Goal: Information Seeking & Learning: Check status

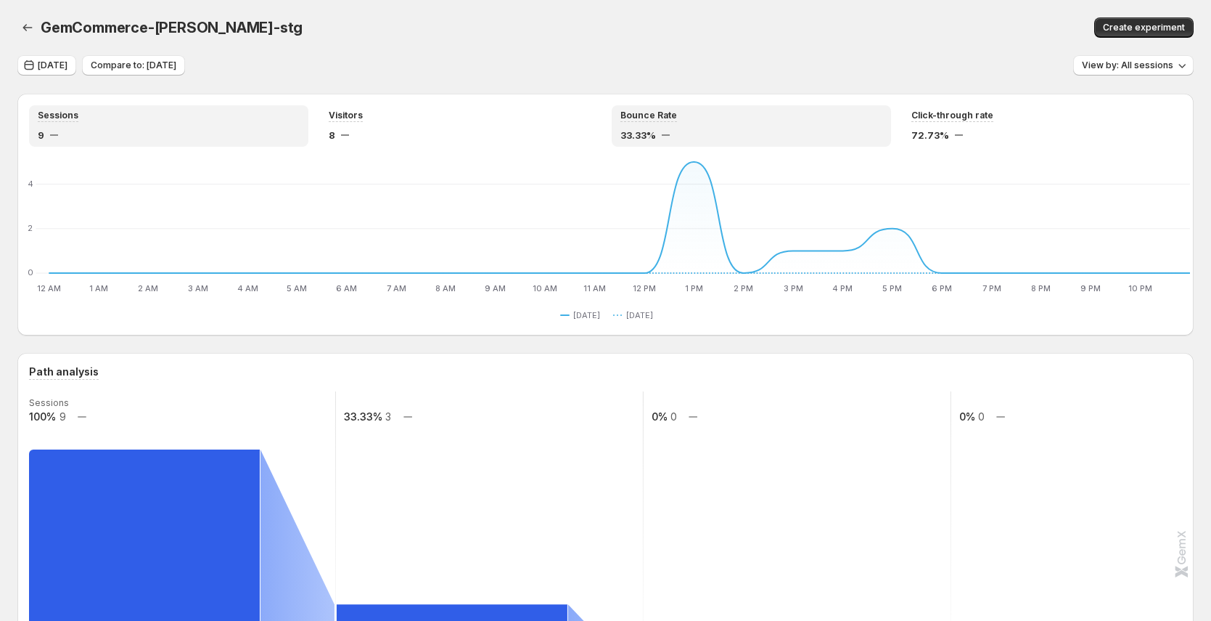
click at [686, 130] on div "33.33%" at bounding box center [752, 135] width 262 height 15
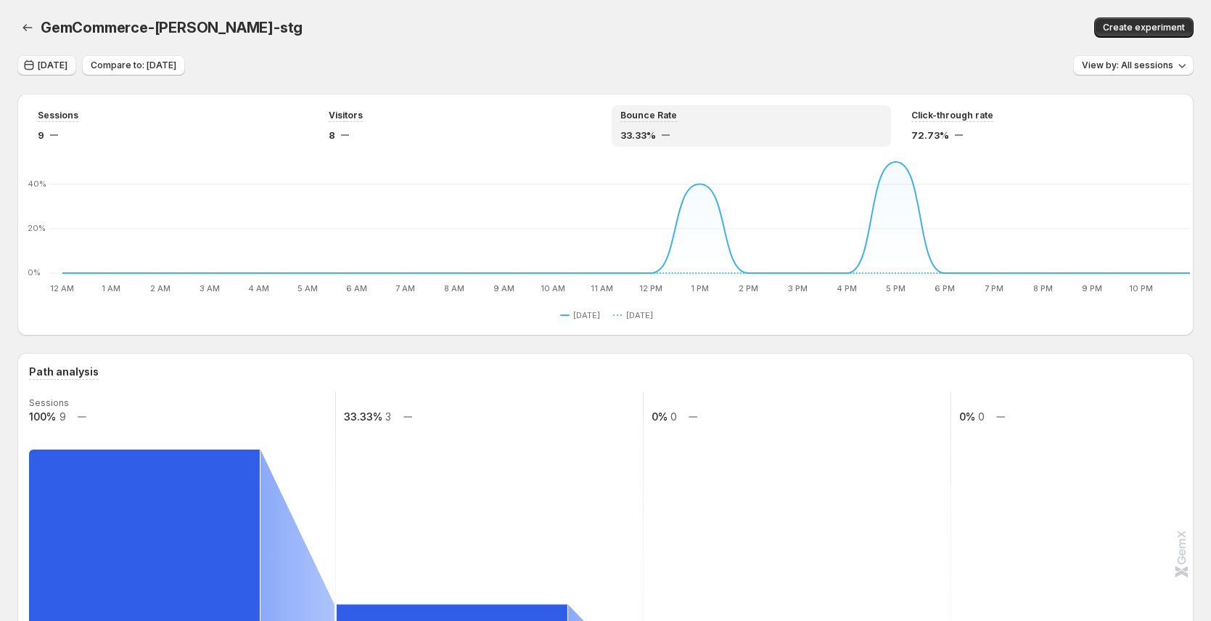
click at [53, 60] on span "Sep 25, 2025" at bounding box center [53, 66] width 30 height 12
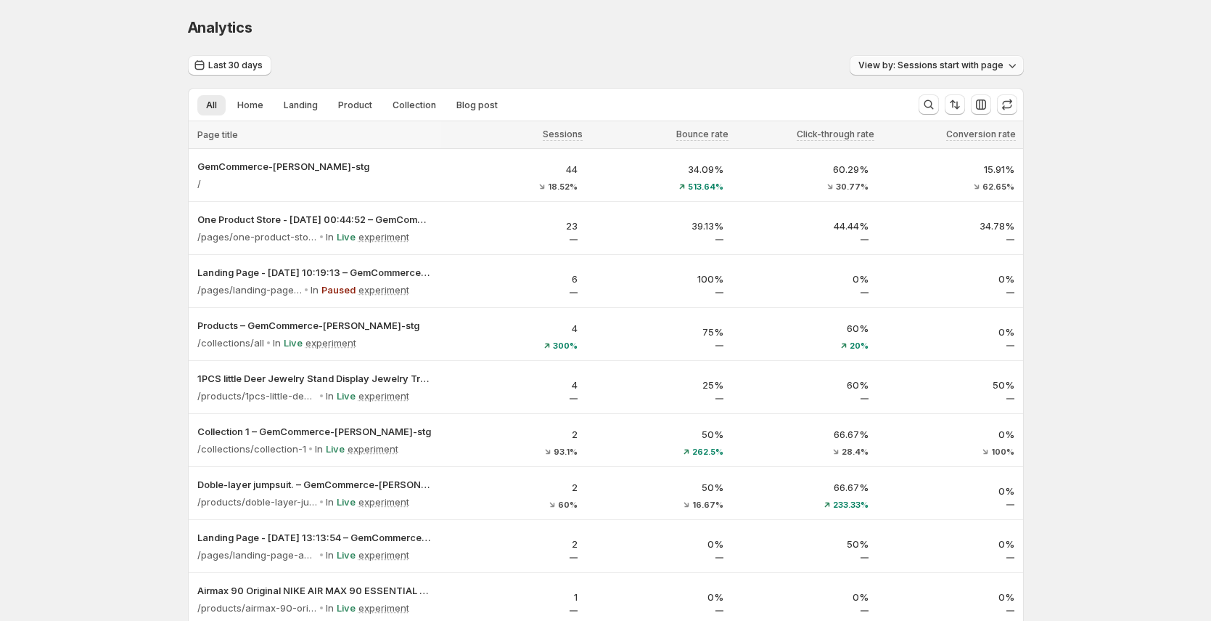
click at [910, 71] on button "View by: Sessions start with page" at bounding box center [937, 65] width 174 height 20
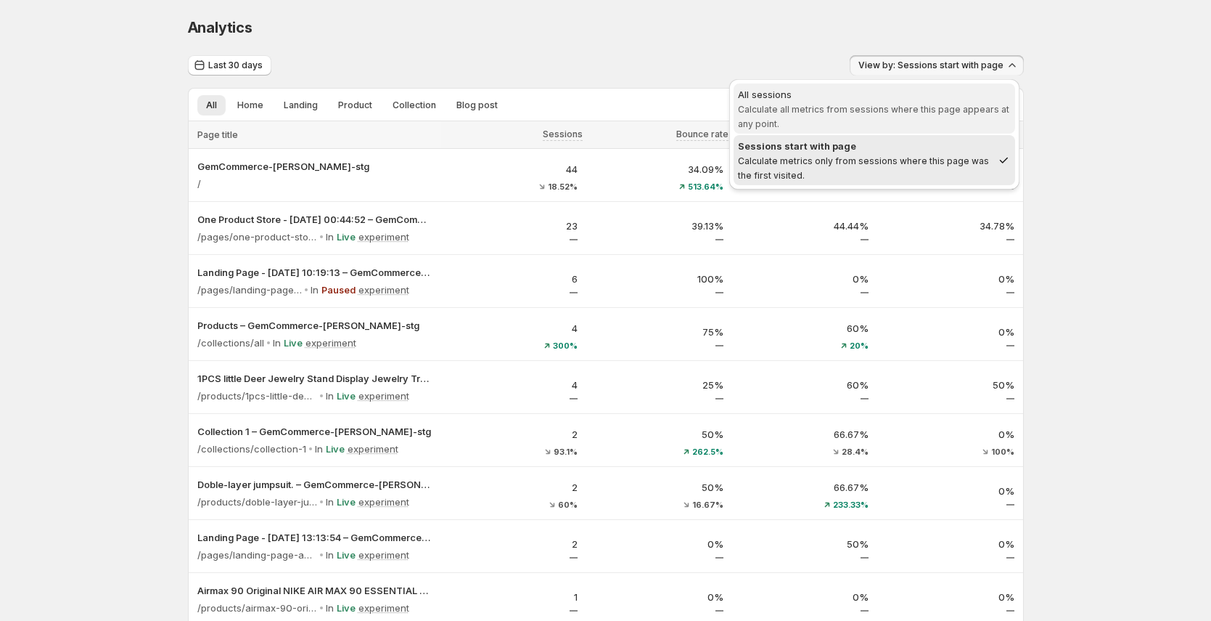
click at [892, 105] on span "Calculate all metrics from sessions where this page appears at any point." at bounding box center [873, 116] width 271 height 25
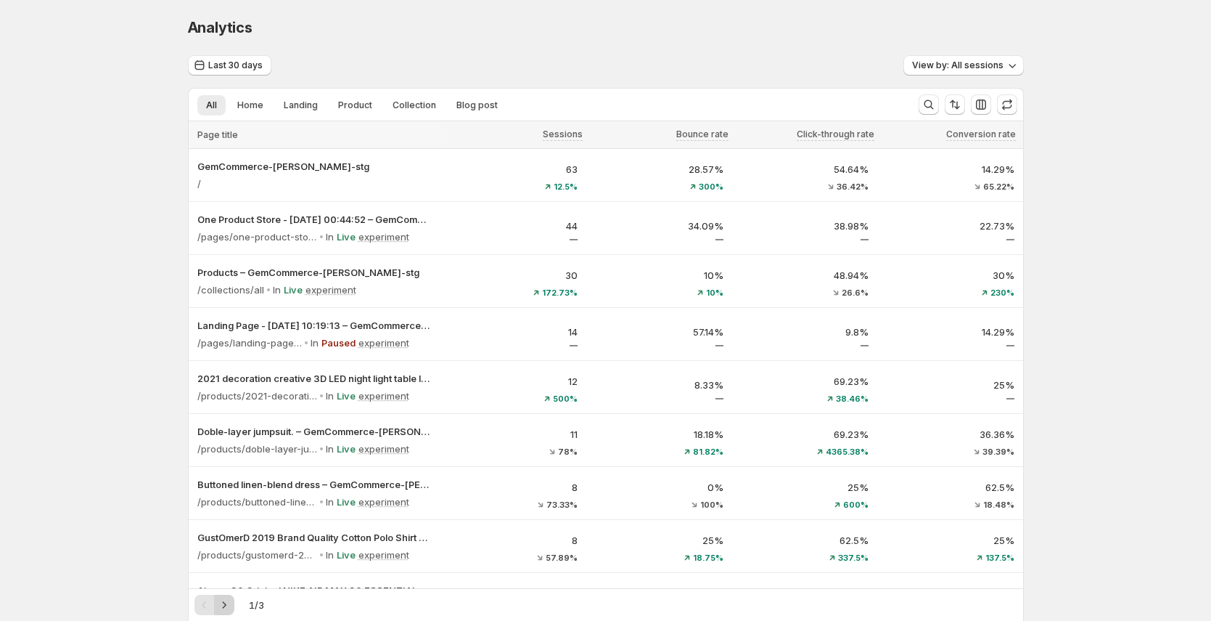
click at [228, 609] on icon "Next" at bounding box center [224, 604] width 15 height 15
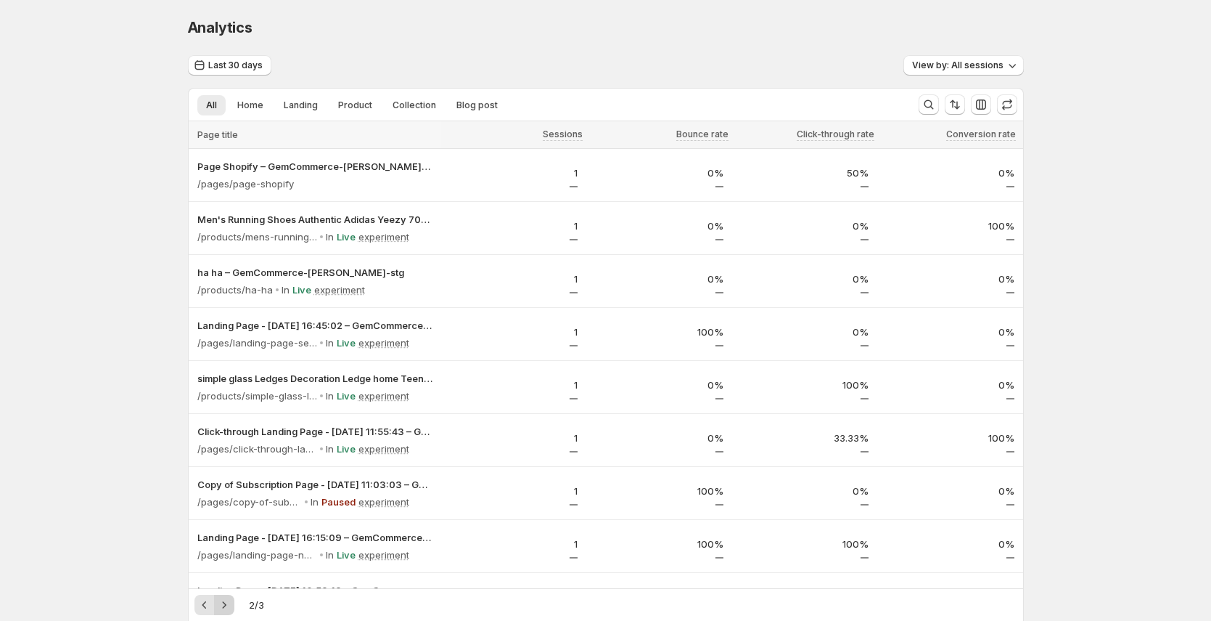
click at [228, 609] on icon "Next" at bounding box center [224, 604] width 15 height 15
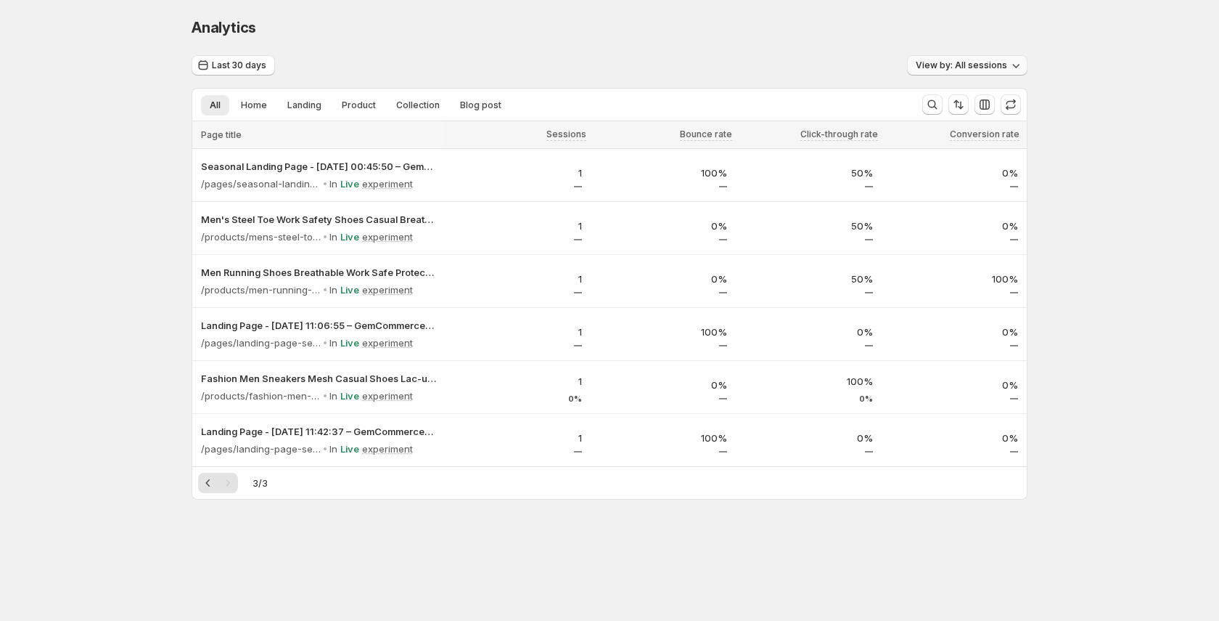
click at [960, 70] on span "View by: All sessions" at bounding box center [961, 66] width 91 height 12
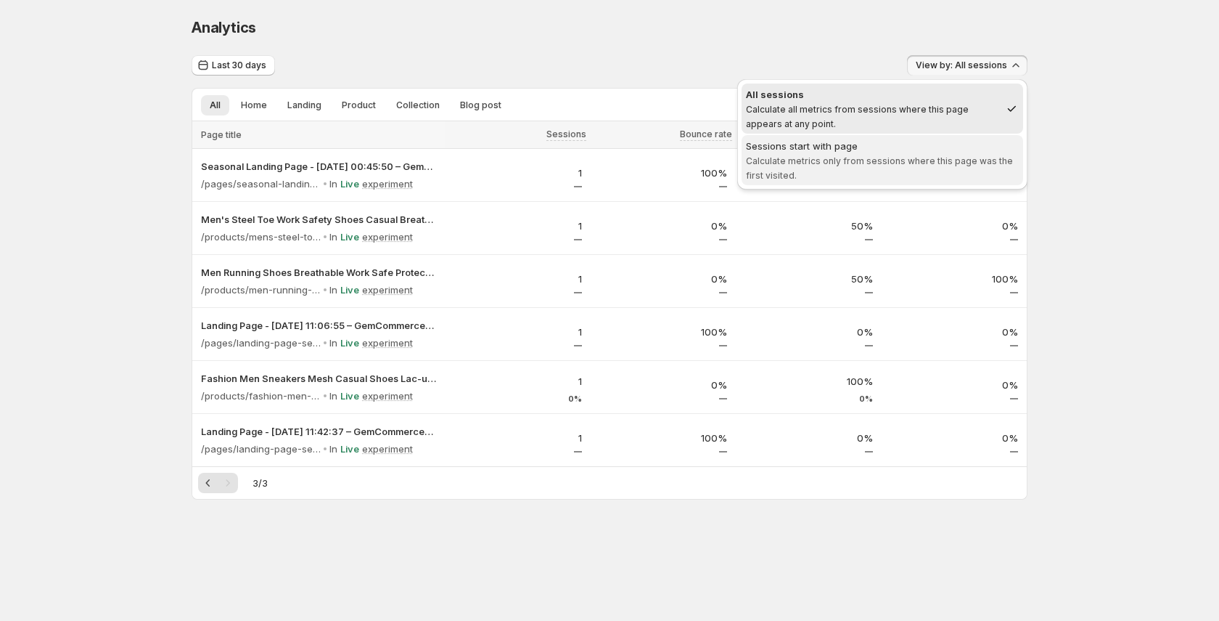
click at [941, 175] on span "Sessions start with page Calculate metrics only from sessions where this page w…" at bounding box center [882, 161] width 273 height 44
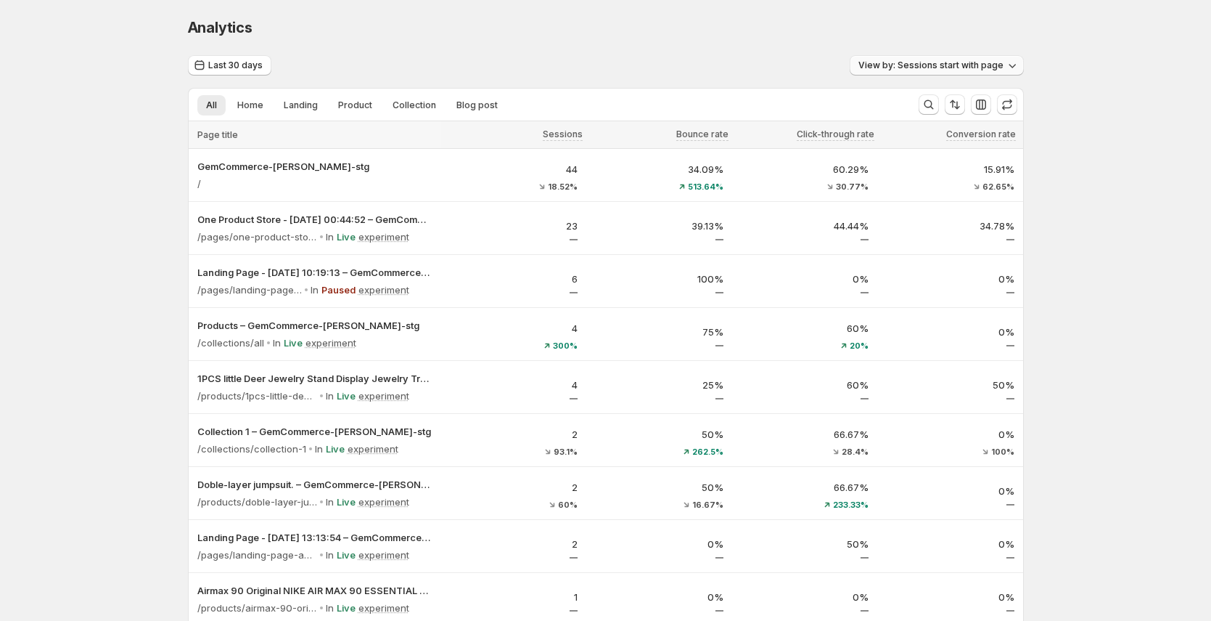
click at [960, 70] on span "View by: Sessions start with page" at bounding box center [931, 66] width 145 height 12
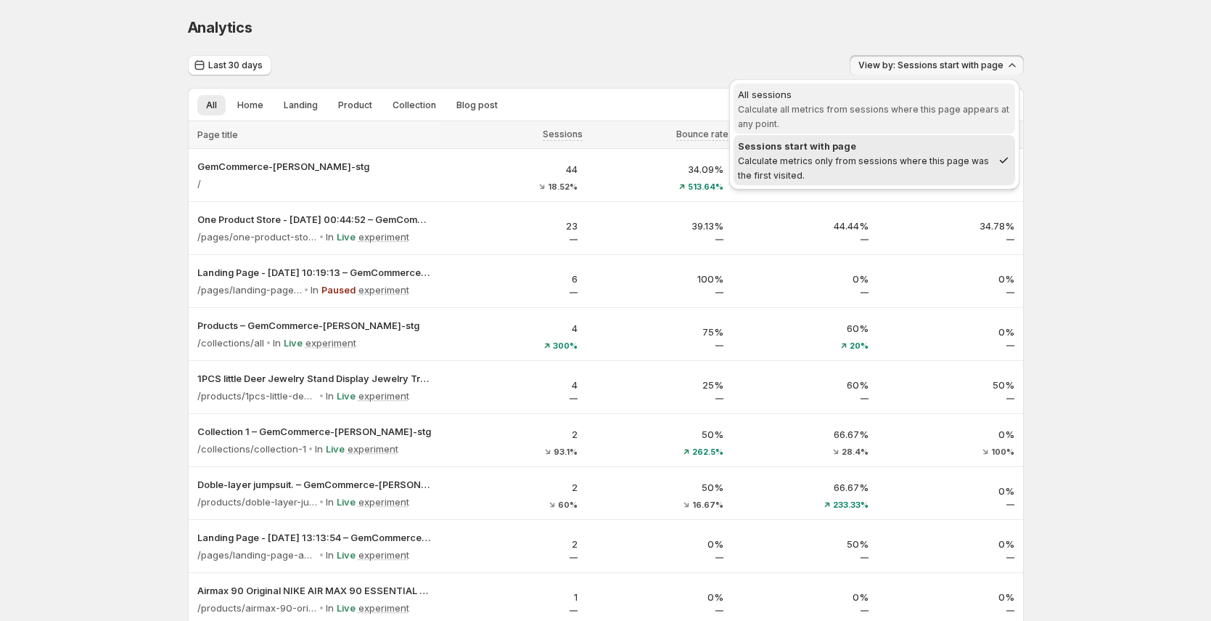
click at [931, 95] on div "All sessions" at bounding box center [874, 94] width 273 height 15
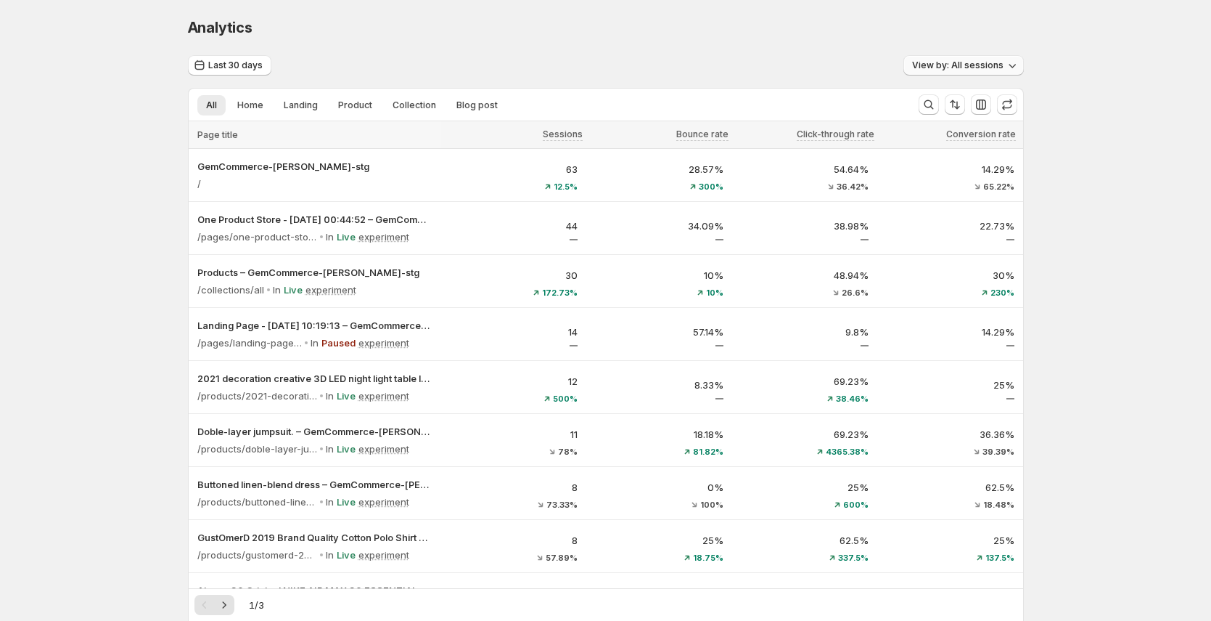
click at [968, 57] on button "View by: All sessions" at bounding box center [964, 65] width 120 height 20
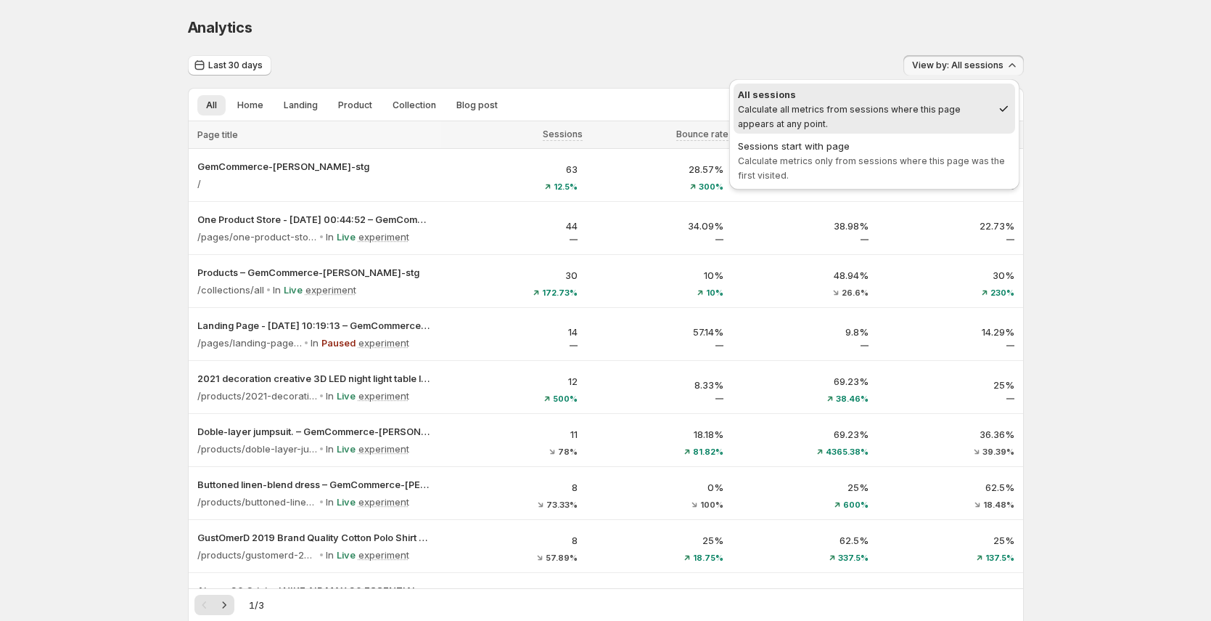
click at [971, 134] on ul "All sessions Calculate all metrics from sessions where this page appears at any…" at bounding box center [875, 134] width 282 height 102
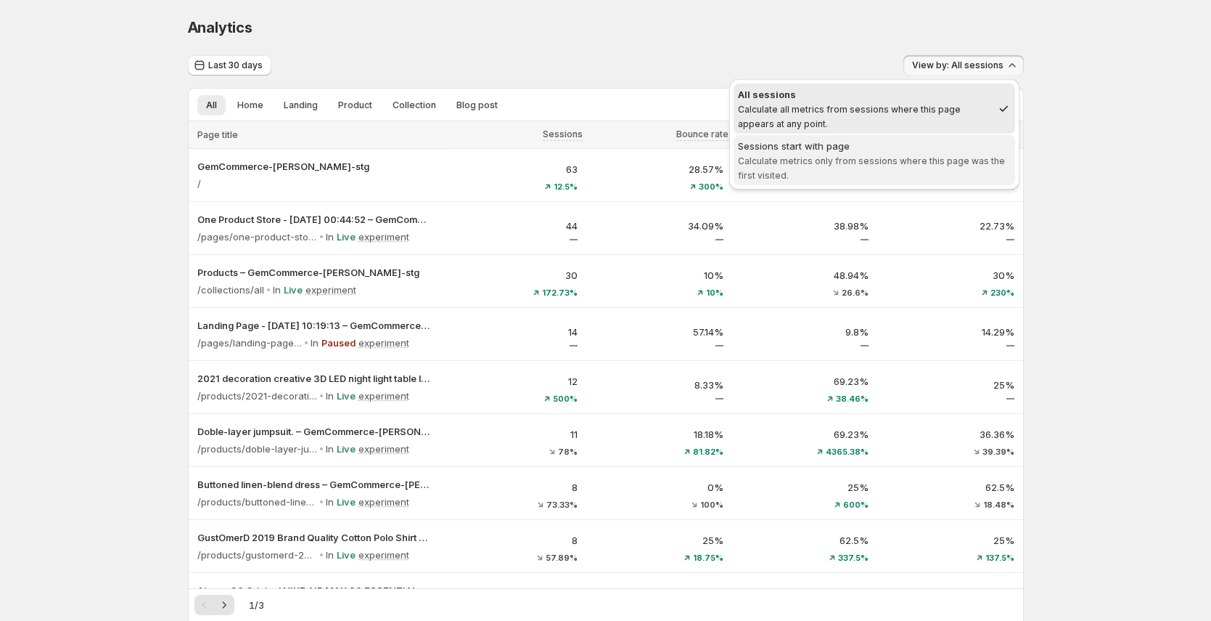
click at [972, 149] on div "Sessions start with page" at bounding box center [874, 146] width 273 height 15
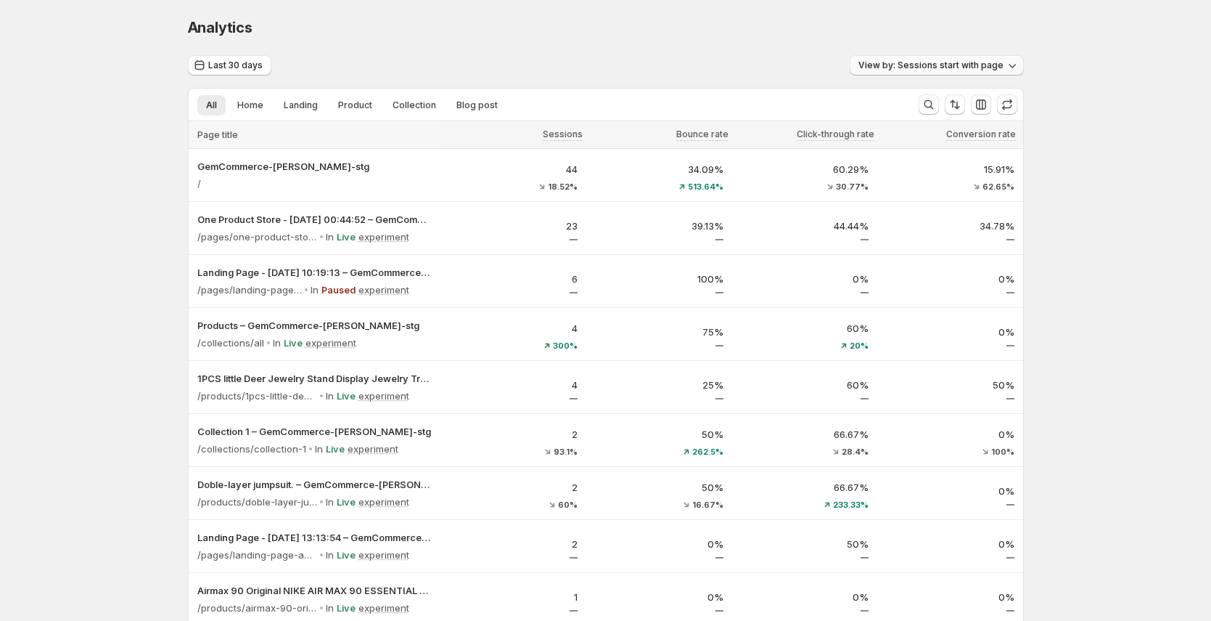
click at [888, 73] on button "View by: Sessions start with page" at bounding box center [937, 65] width 174 height 20
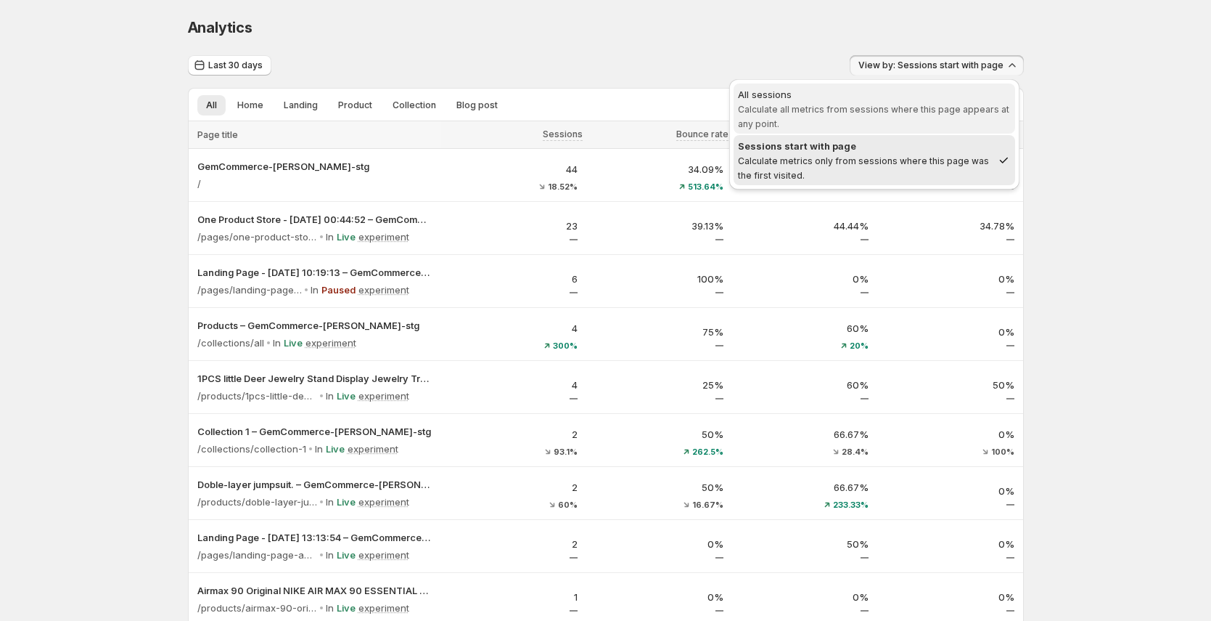
click at [887, 110] on span "Calculate all metrics from sessions where this page appears at any point." at bounding box center [873, 116] width 271 height 25
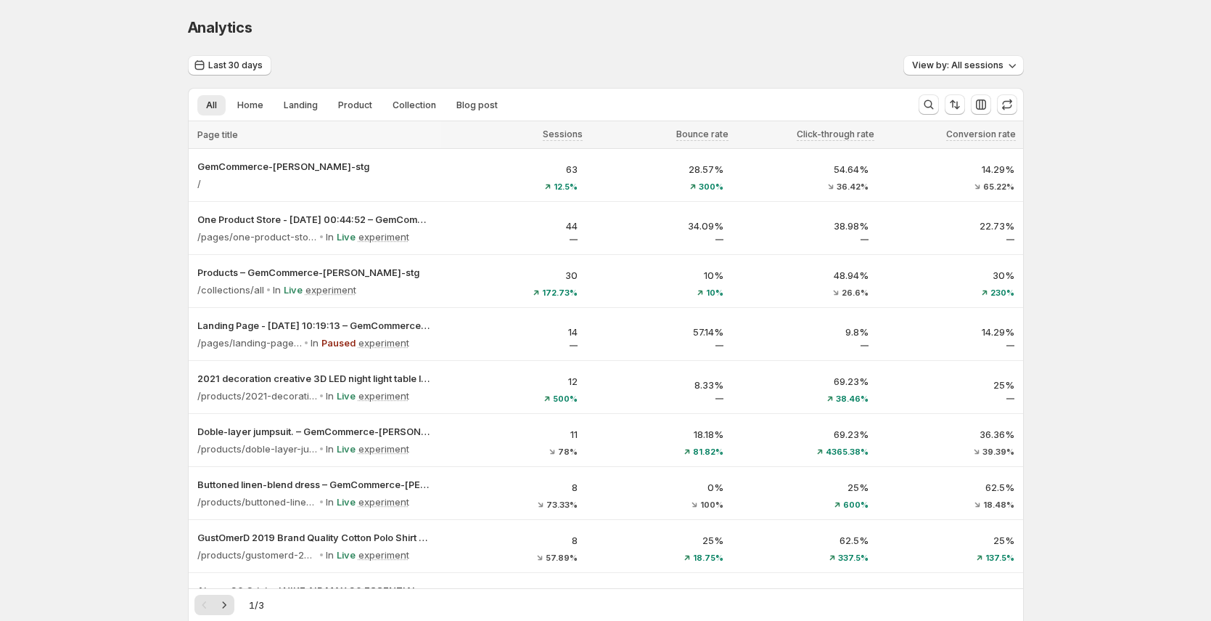
click at [221, 52] on div "Analytics. This page is ready Analytics" at bounding box center [606, 27] width 836 height 55
click at [221, 55] on button "Last 30 days" at bounding box center [229, 65] width 83 height 20
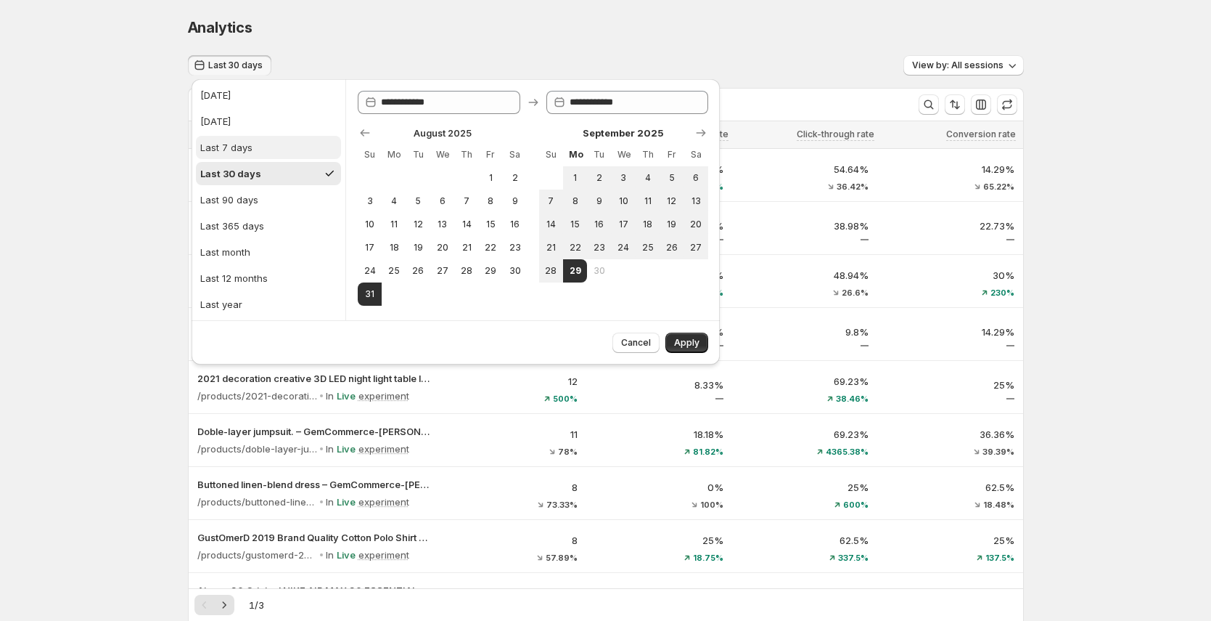
click at [236, 149] on div "Last 7 days" at bounding box center [226, 147] width 52 height 15
type input "**********"
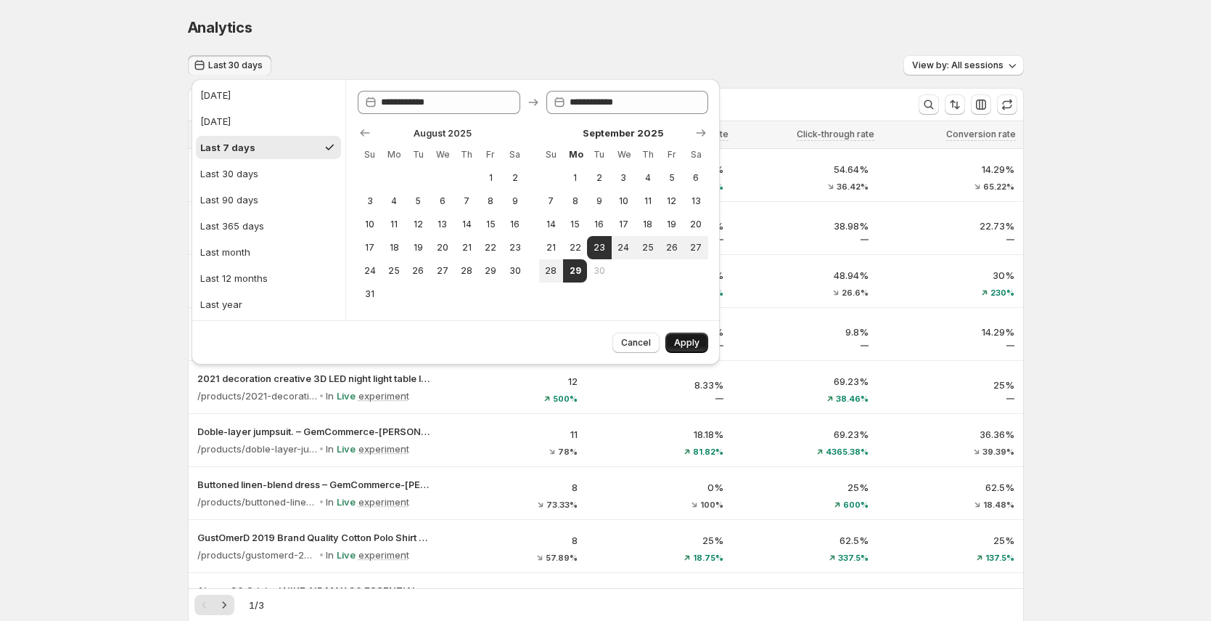
click at [678, 343] on span "Apply" at bounding box center [686, 343] width 25 height 12
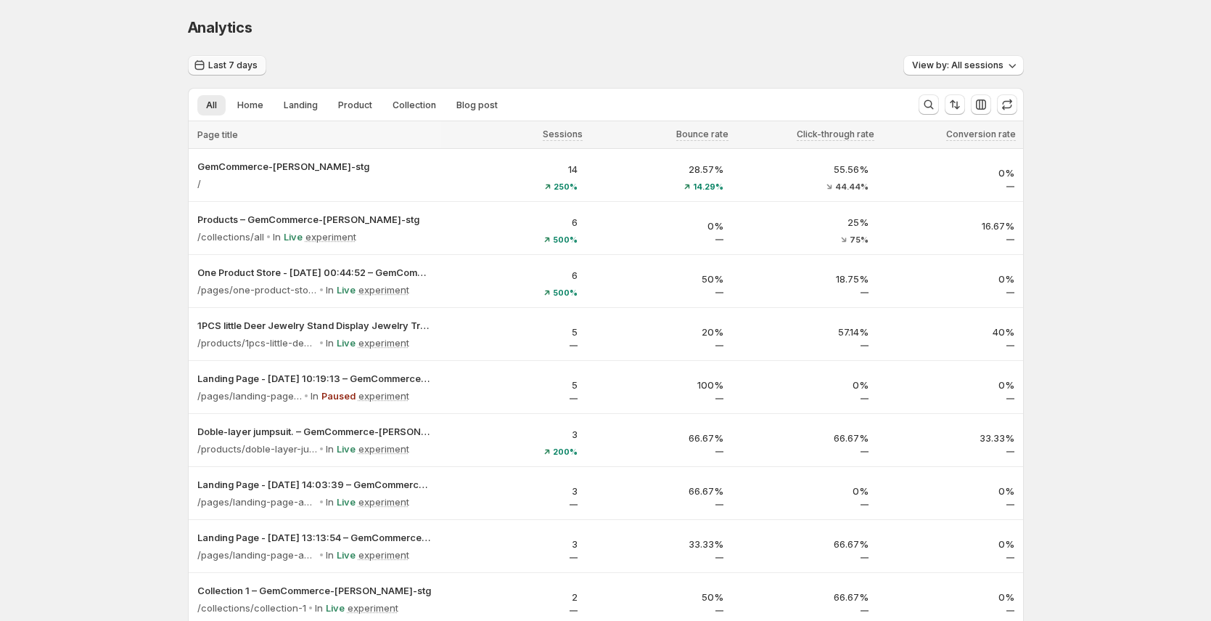
click at [229, 71] on button "Last 7 days" at bounding box center [227, 65] width 78 height 20
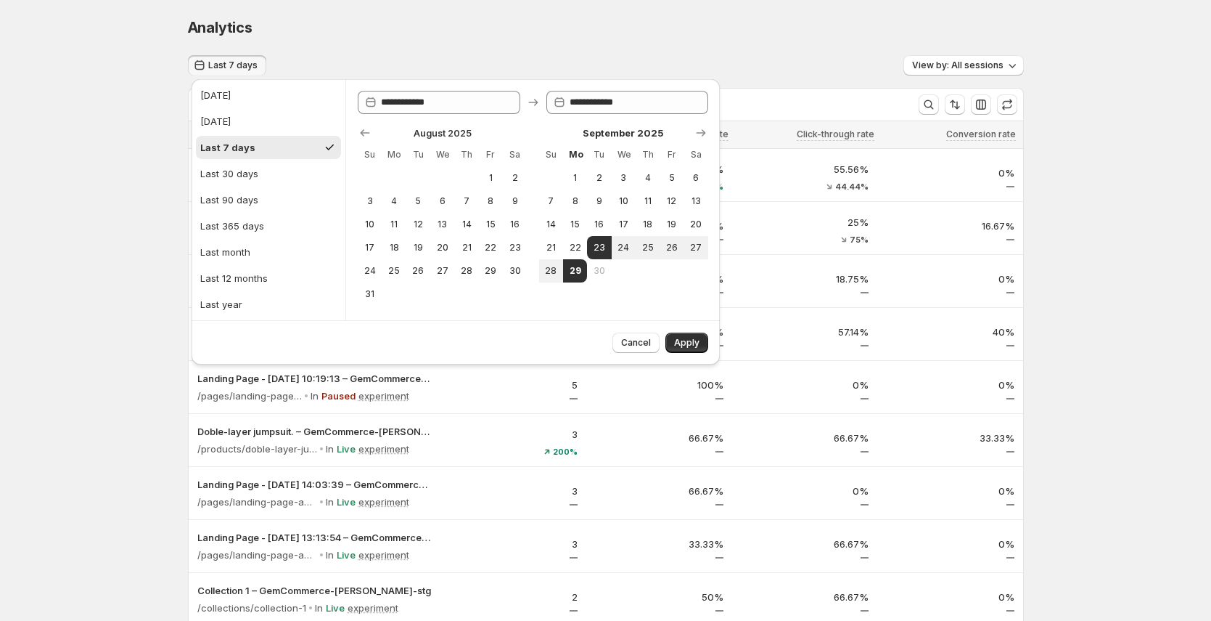
click at [107, 195] on div "Analytics. This page is ready Analytics Last 7 days View by: All sessions All H…" at bounding box center [605, 484] width 1211 height 969
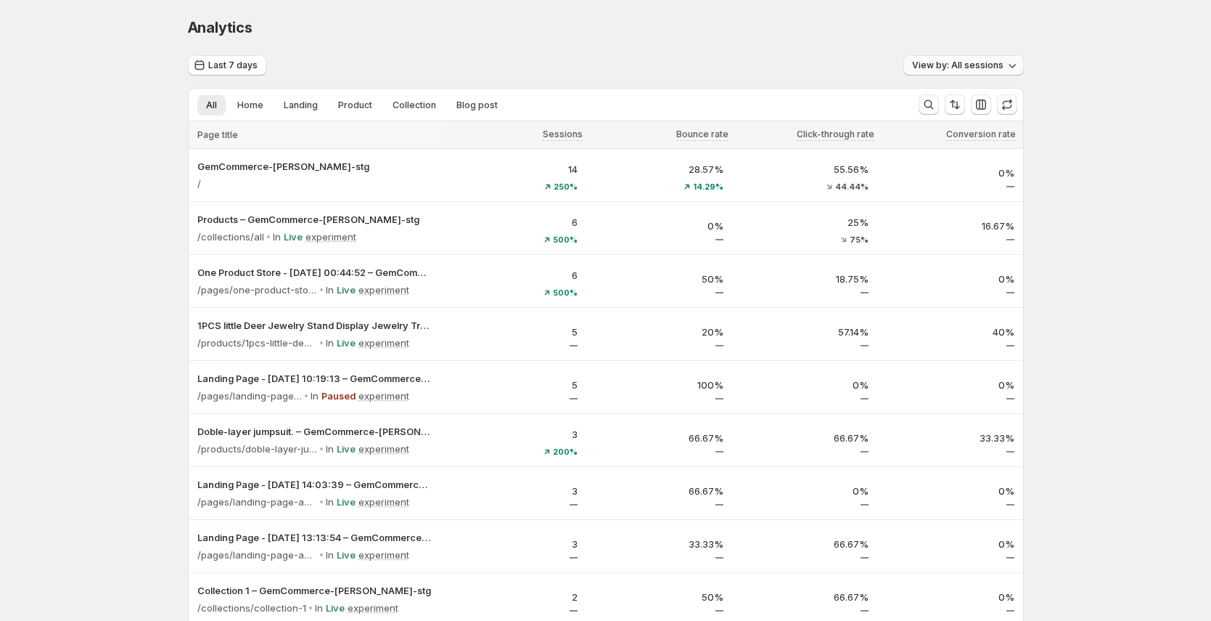
click at [1005, 73] on button "View by: All sessions" at bounding box center [964, 65] width 120 height 20
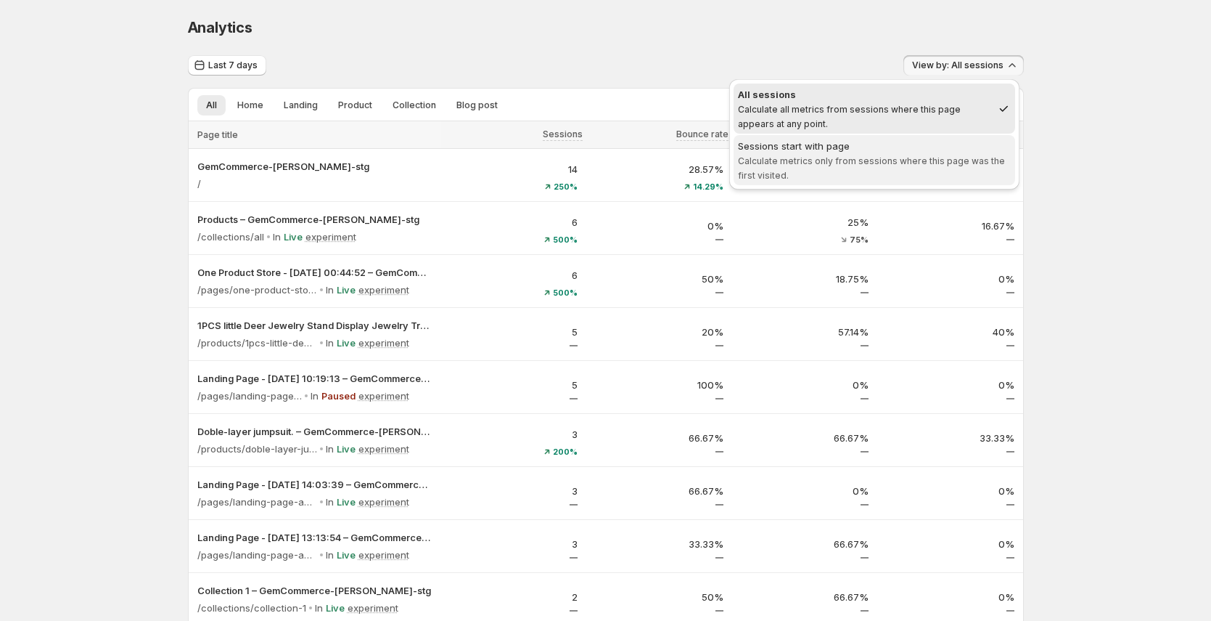
click at [984, 144] on div "Sessions start with page" at bounding box center [874, 146] width 273 height 15
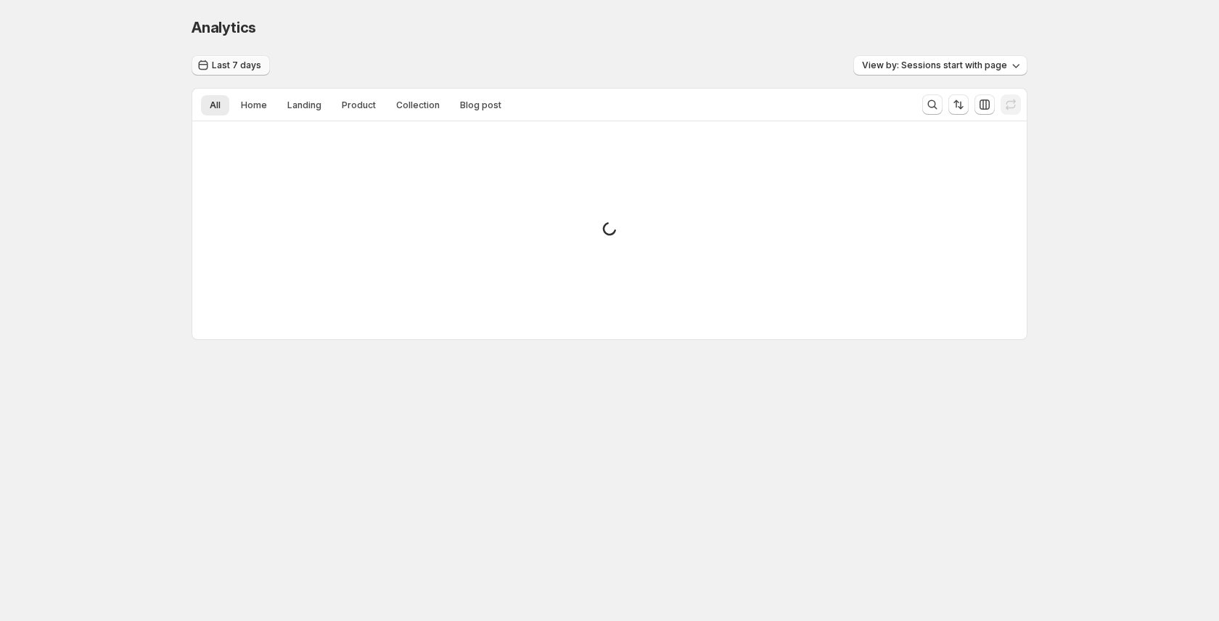
click at [237, 62] on span "Last 7 days" at bounding box center [236, 66] width 49 height 12
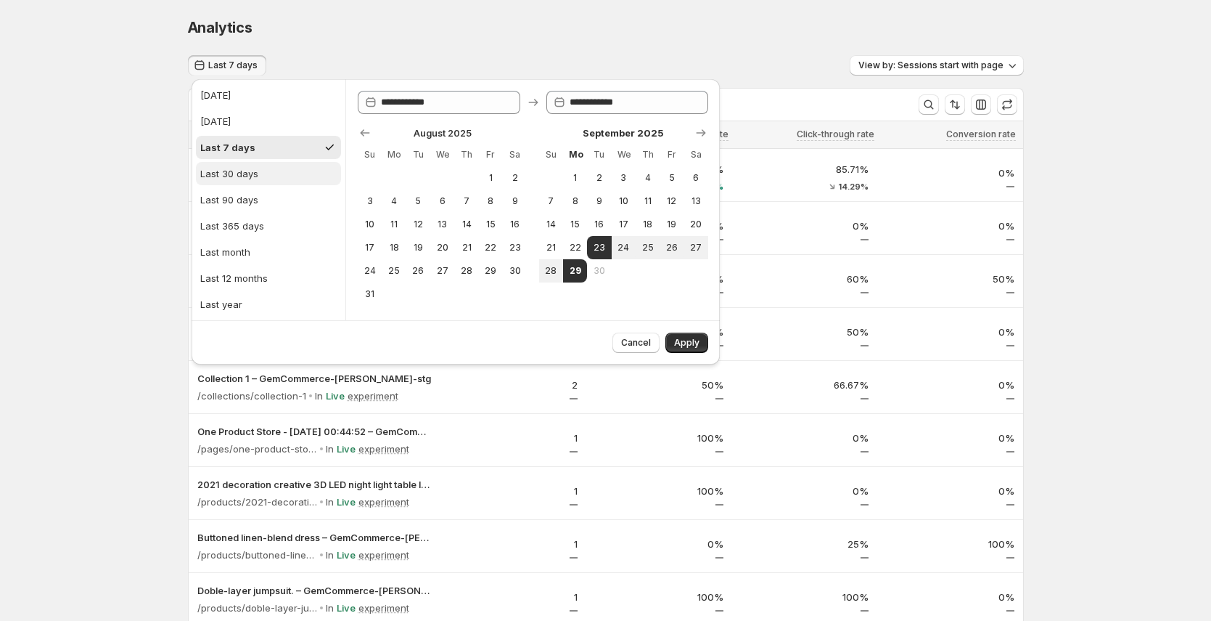
click at [248, 163] on button "Last 30 days" at bounding box center [268, 173] width 145 height 23
type input "**********"
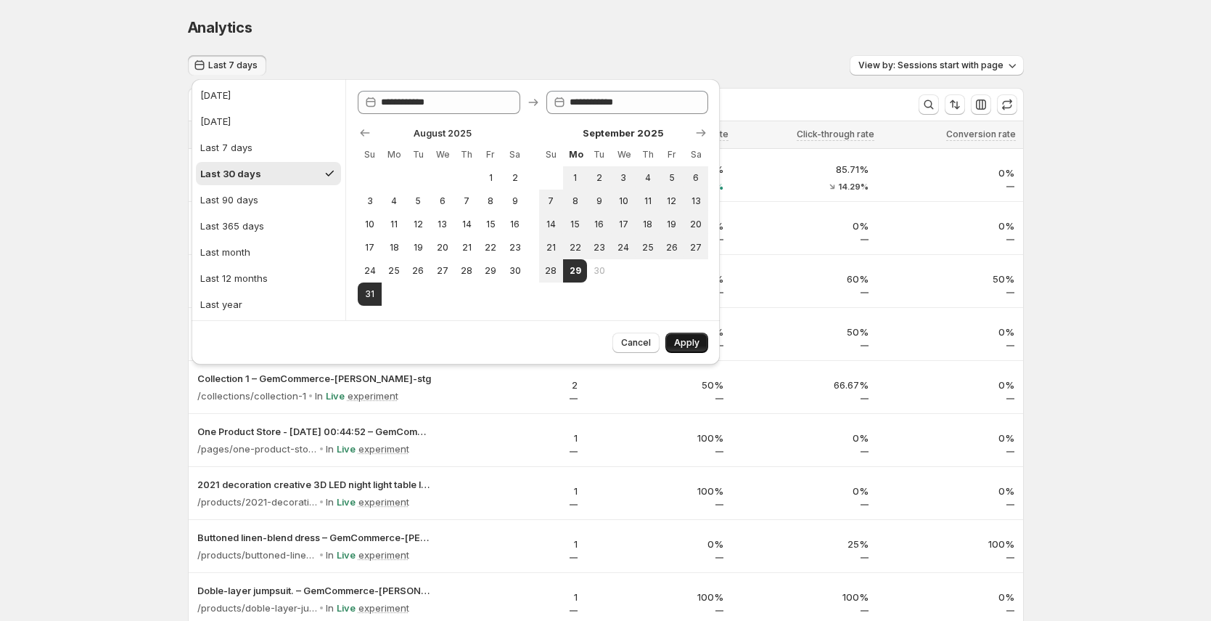
click at [671, 343] on button "Apply" at bounding box center [687, 342] width 43 height 20
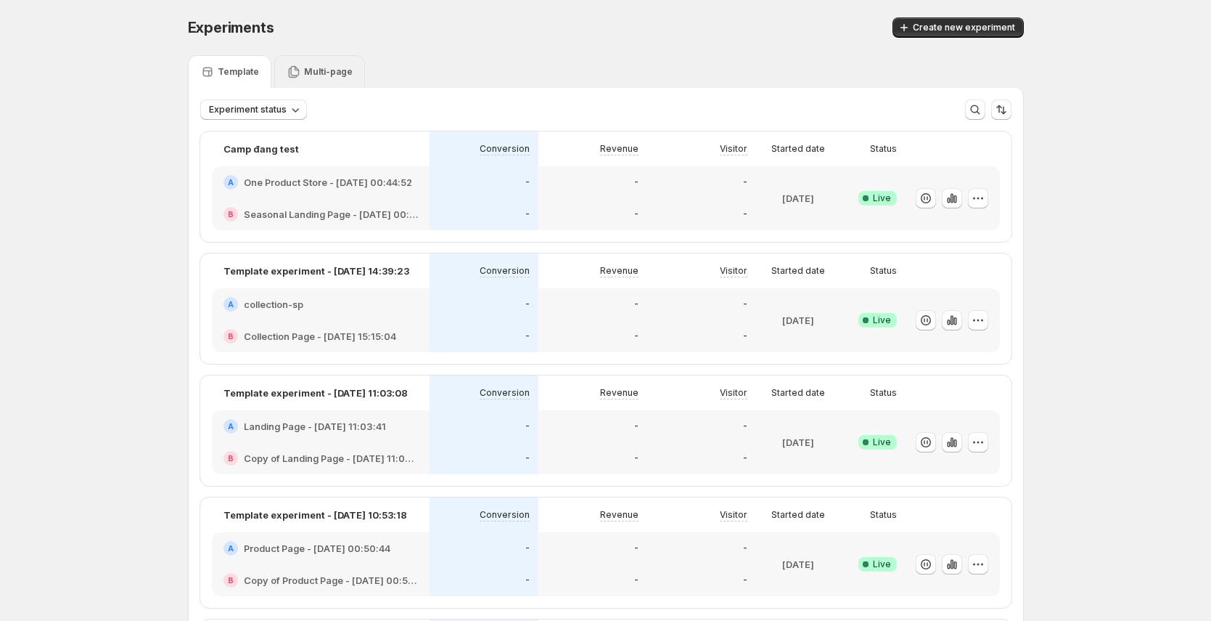
click at [307, 79] on div "Multi-page" at bounding box center [319, 71] width 91 height 33
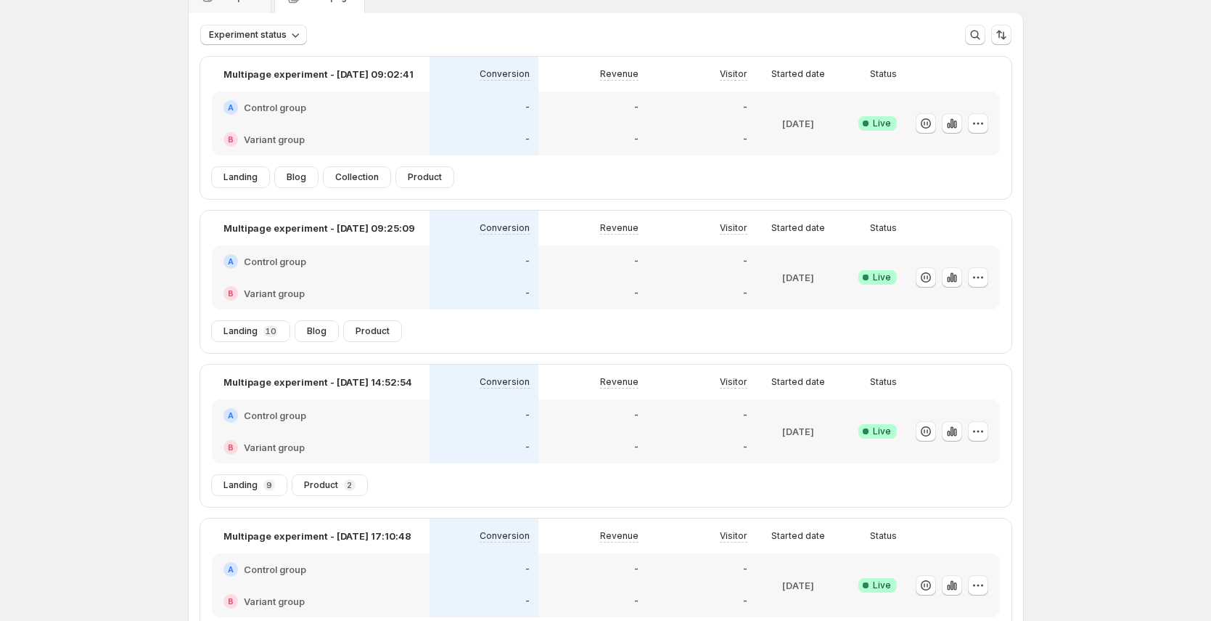
scroll to position [205, 0]
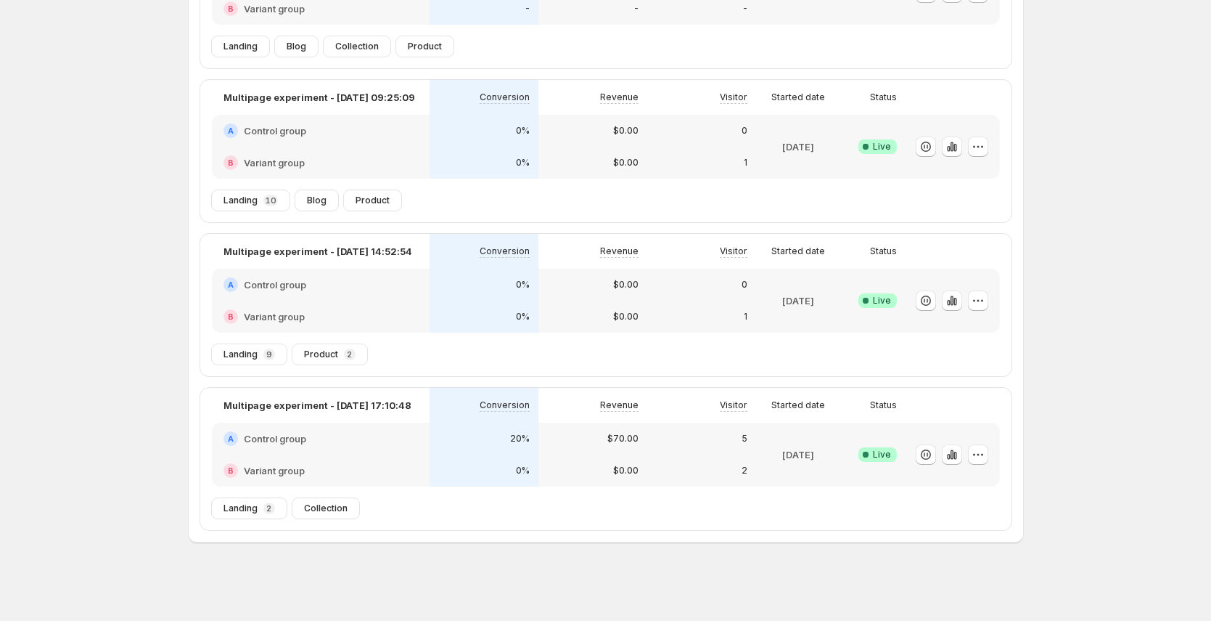
click at [1094, 290] on div "Experiments. This page is ready Experiments Create new experiment Template Mult…" at bounding box center [605, 208] width 1211 height 826
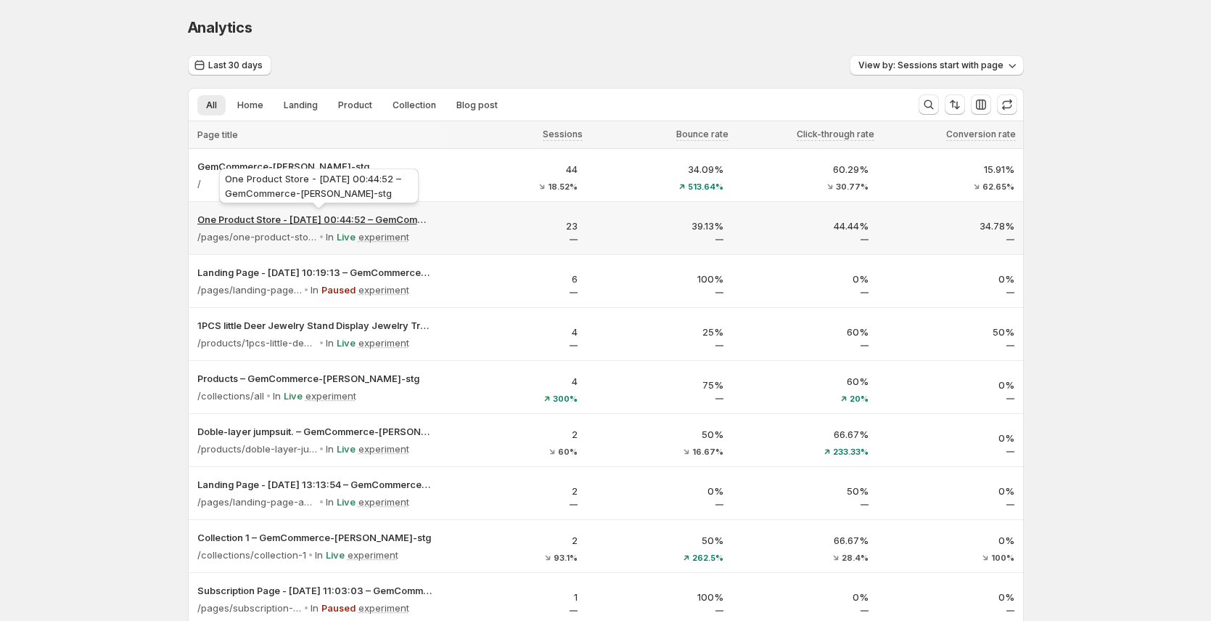
click at [282, 216] on p "One Product Store - [DATE] 00:44:52 – GemCommerce-[PERSON_NAME]-stg" at bounding box center [314, 219] width 235 height 15
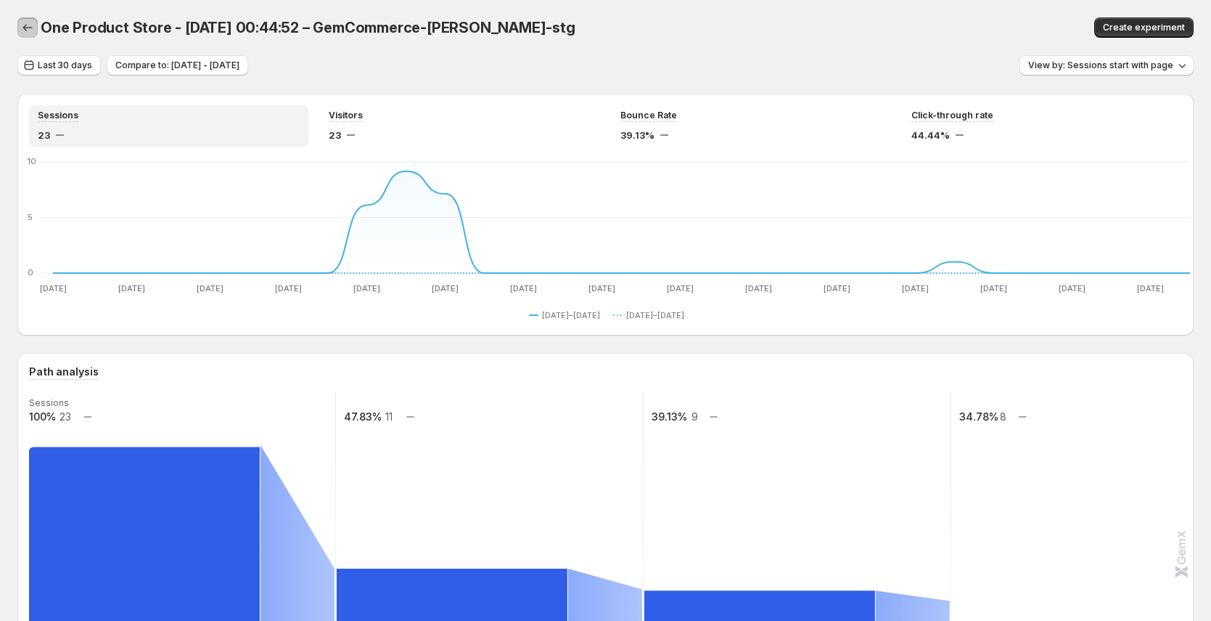
click at [28, 27] on icon "button" at bounding box center [27, 27] width 15 height 15
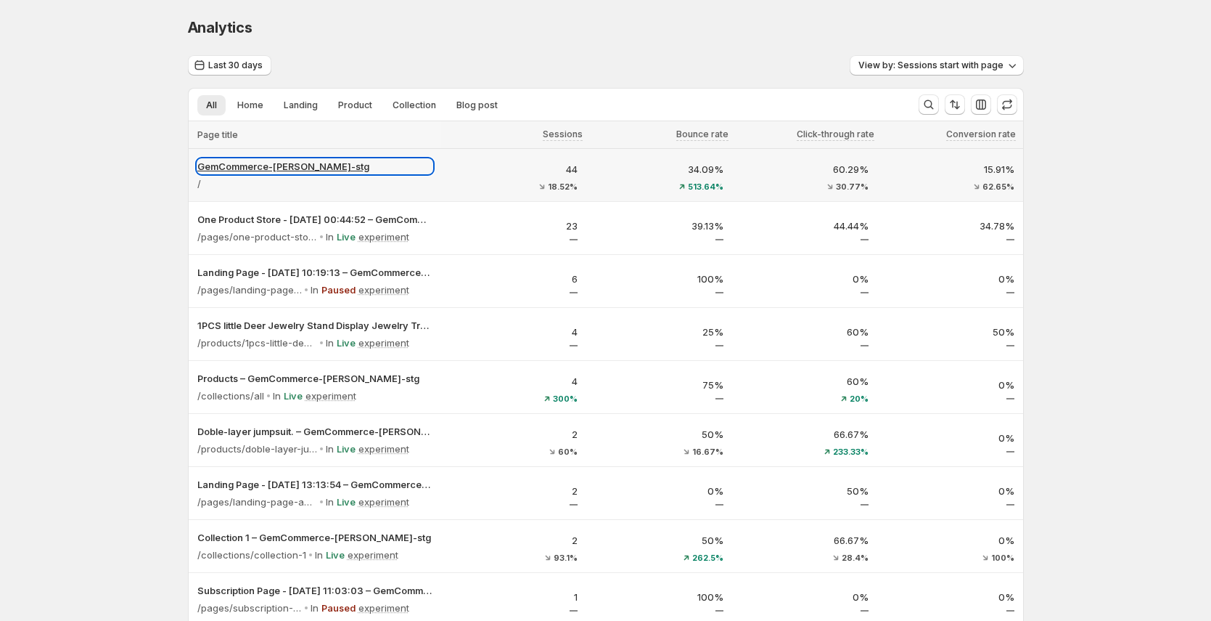
click at [258, 164] on p "GemCommerce-[PERSON_NAME]-stg" at bounding box center [314, 166] width 235 height 15
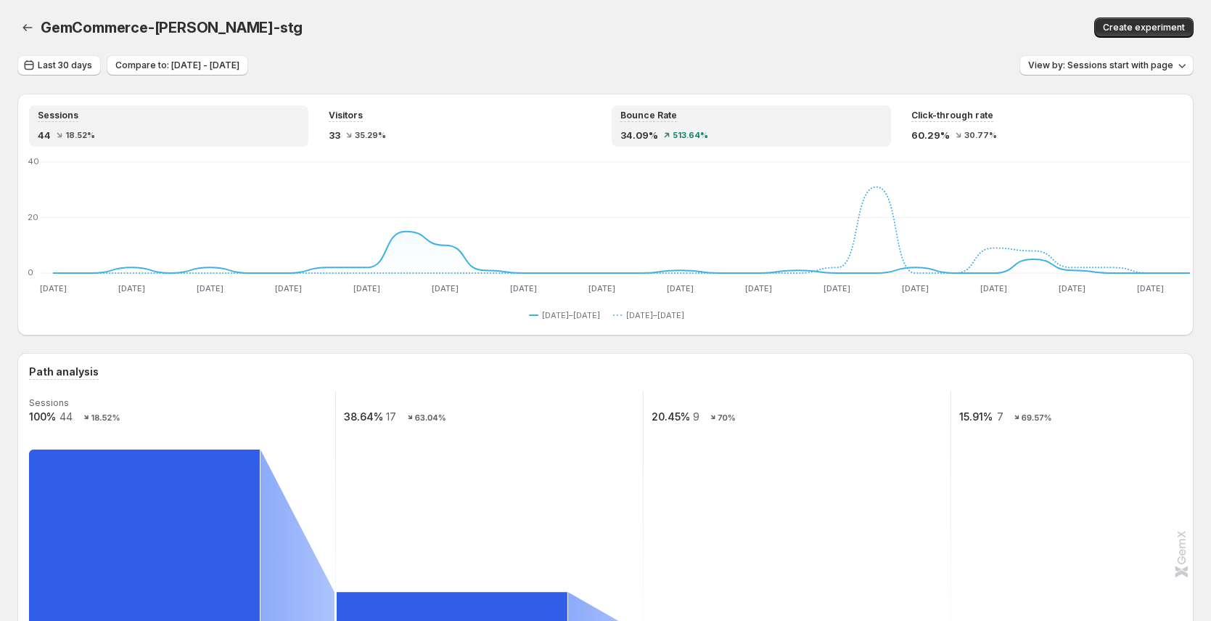
click at [704, 134] on span "513.64%" at bounding box center [691, 135] width 36 height 9
